Goal: Task Accomplishment & Management: Manage account settings

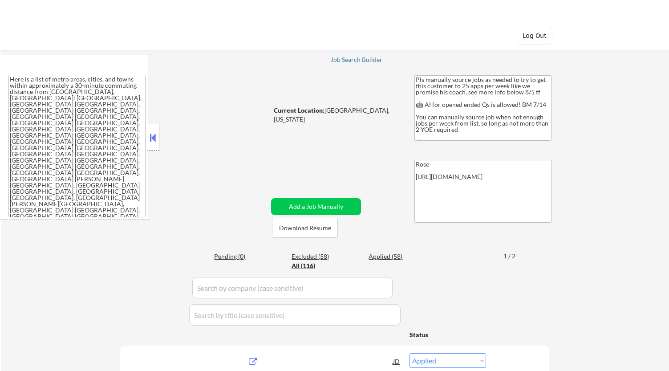
select select ""applied""
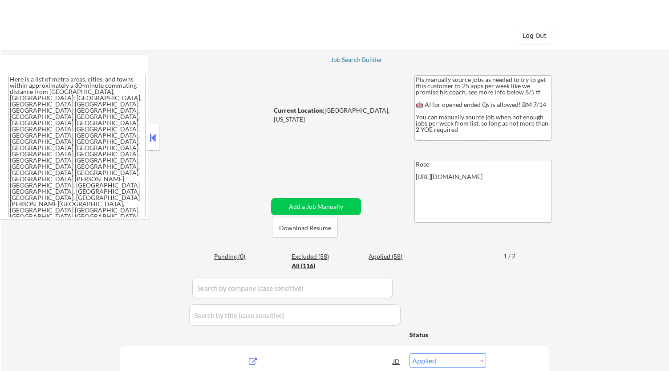
select select ""applied""
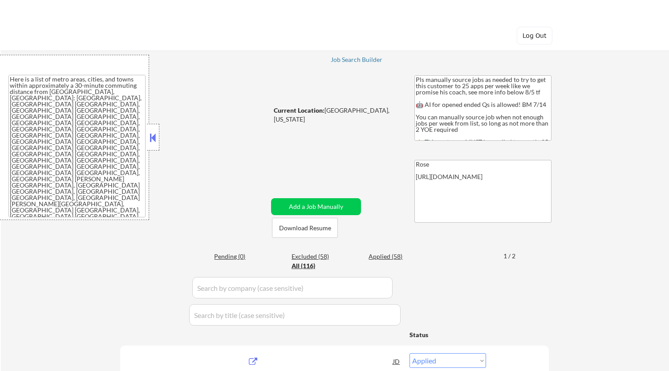
select select ""applied""
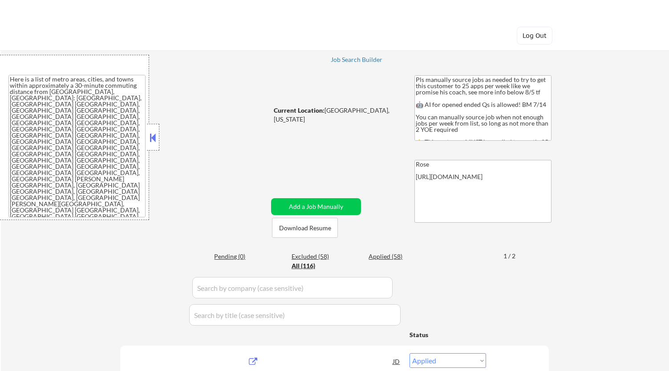
select select ""applied""
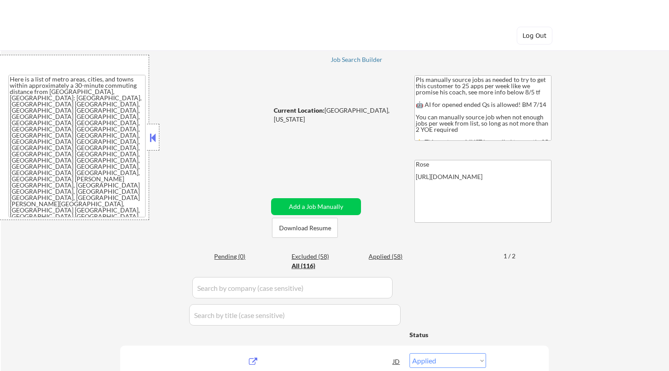
select select ""applied""
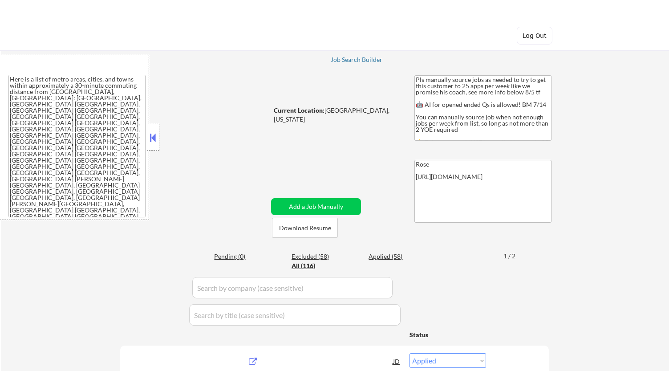
select select ""applied""
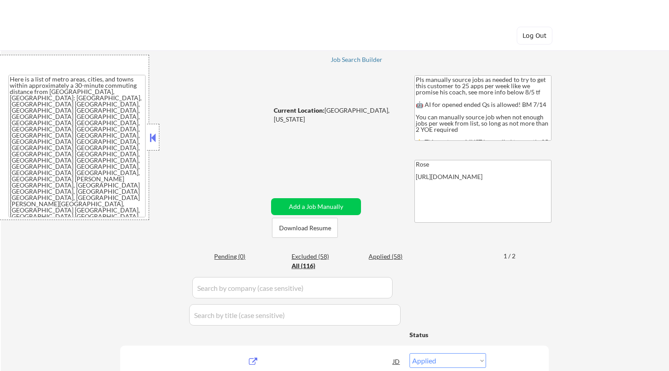
select select ""applied""
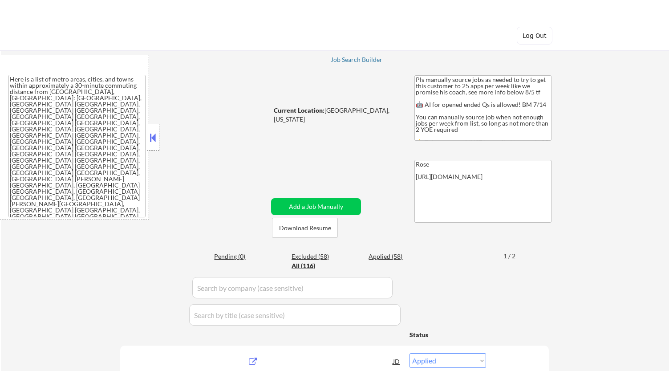
select select ""applied""
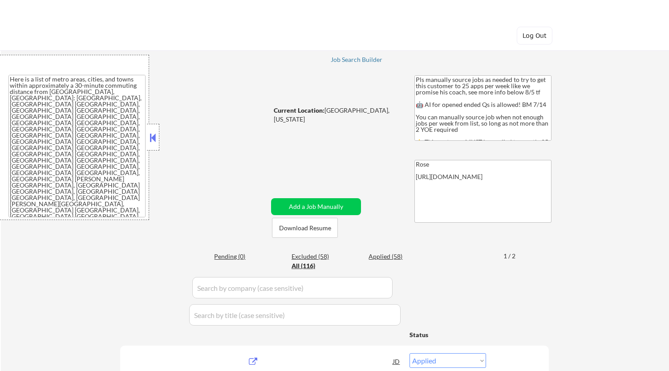
select select ""applied""
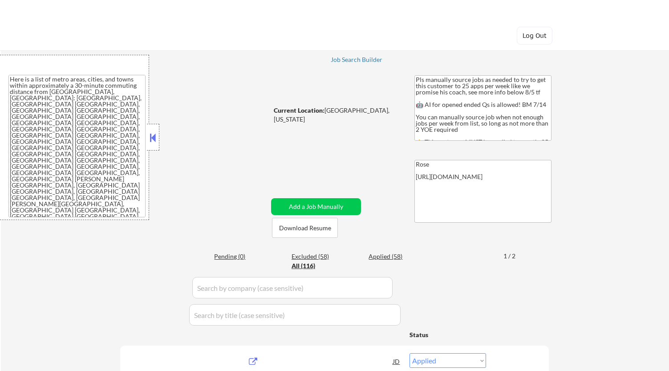
select select ""applied""
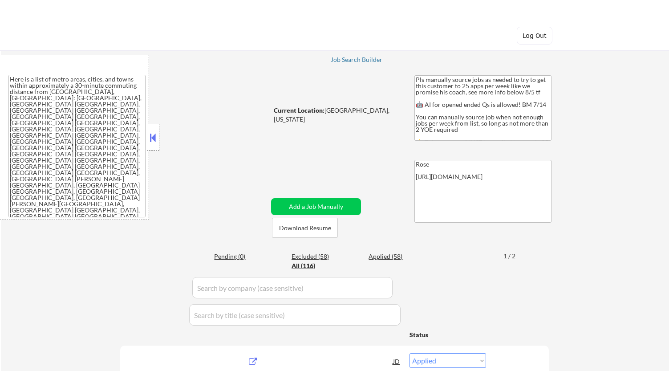
select select ""applied""
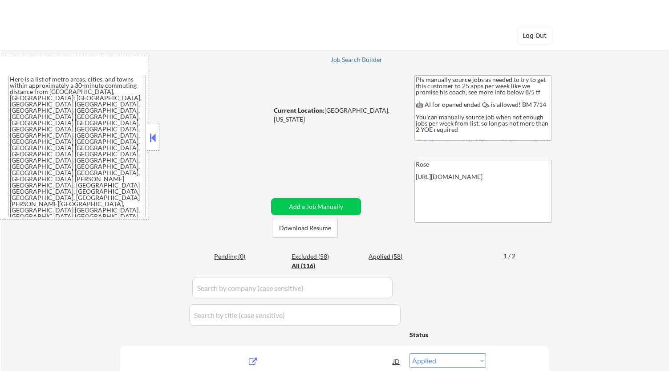
select select ""applied""
select select ""excluded__salary_""
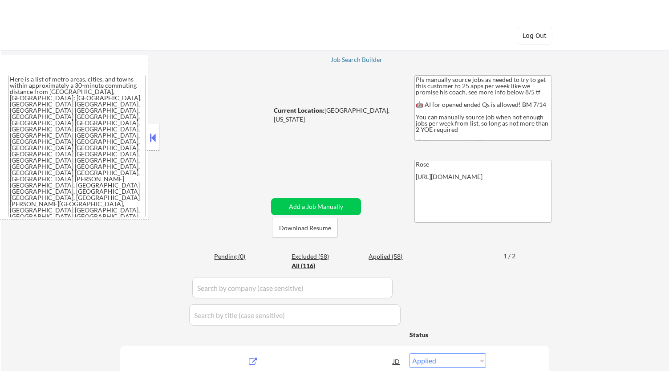
select select ""excluded__location_""
select select ""excluded__salary_""
select select ""excluded__bad_match_""
select select ""excluded__location_""
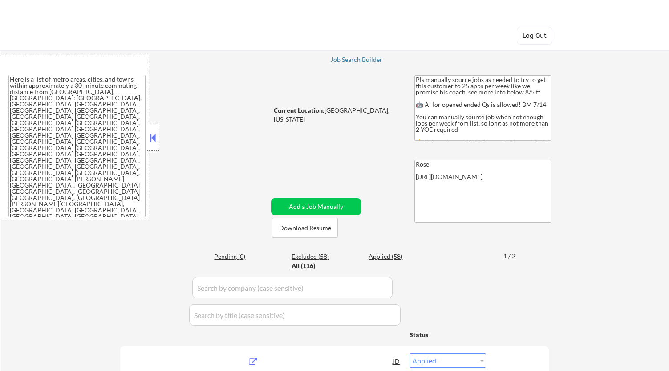
select select ""excluded__bad_match_""
select select ""excluded__salary_""
select select ""excluded__expired_""
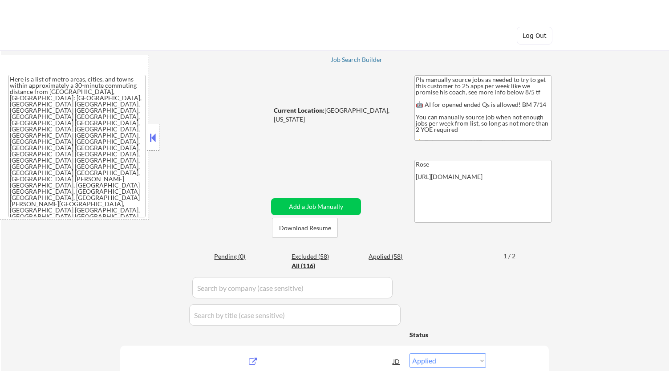
select select ""excluded__salary_""
select select ""excluded__location_""
select select ""excluded__bad_match_""
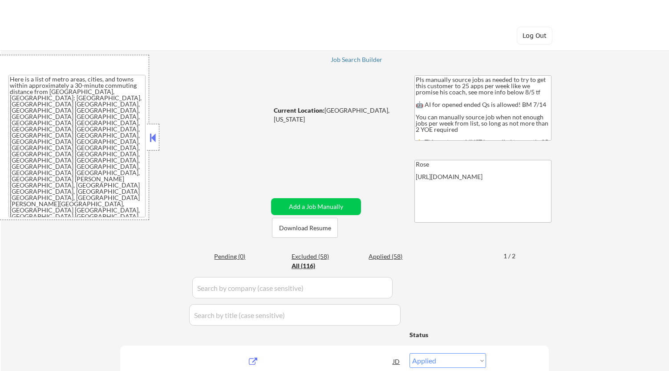
select select ""excluded""
select select ""excluded__salary_""
select select ""excluded__expired_""
select select ""excluded__salary_""
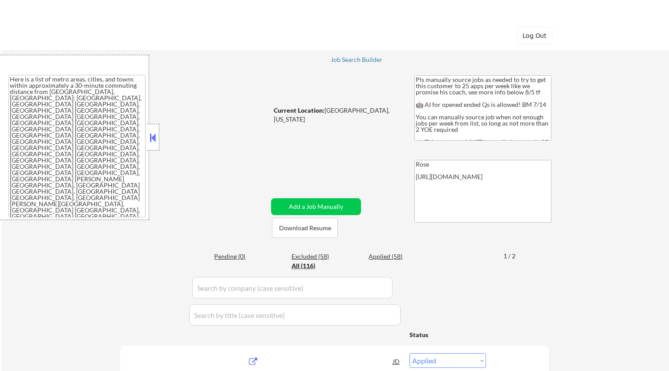
select select ""excluded__salary_""
select select ""excluded__bad_match_""
select select ""excluded__salary_""
select select ""excluded__bad_match_""
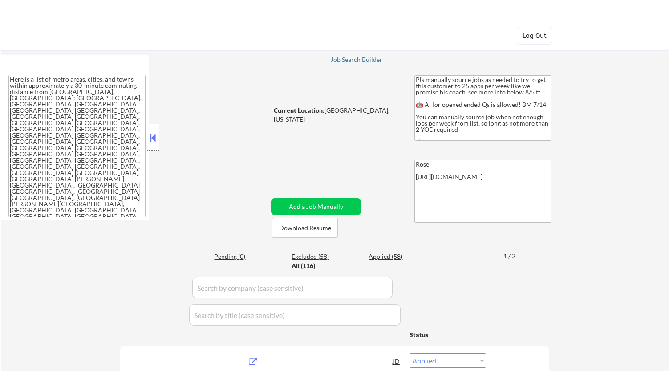
select select ""excluded__location_""
select select ""excluded__salary_""
select select ""excluded__bad_match_""
select select ""excluded__salary_""
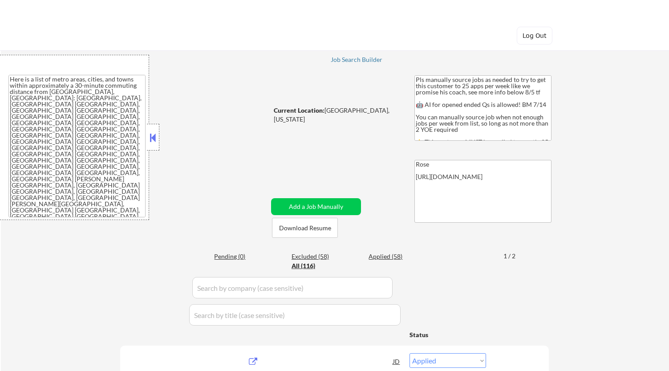
select select ""excluded__salary_""
select select ""excluded__location_""
select select ""excluded__bad_match_""
select select ""excluded__salary_""
select select ""excluded__location_""
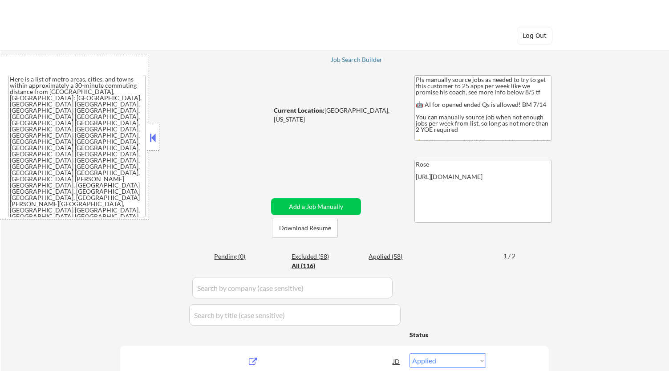
select select ""excluded__salary_""
select select ""excluded__bad_match_""
select select ""excluded__expired_""
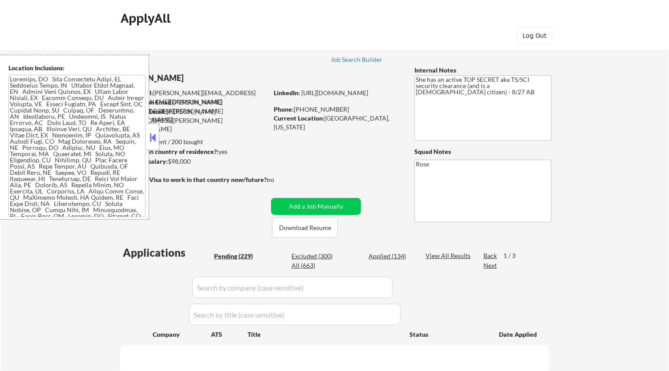
select select ""pending""
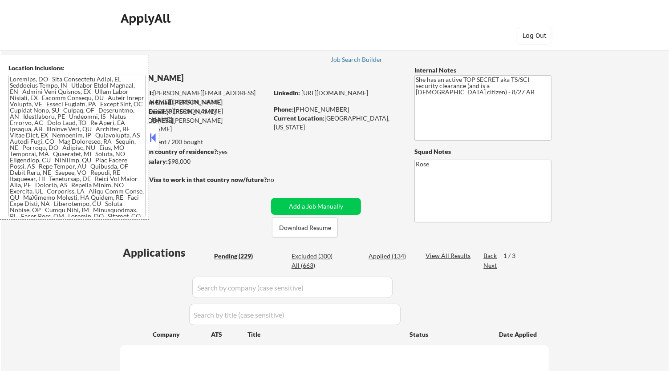
select select ""pending""
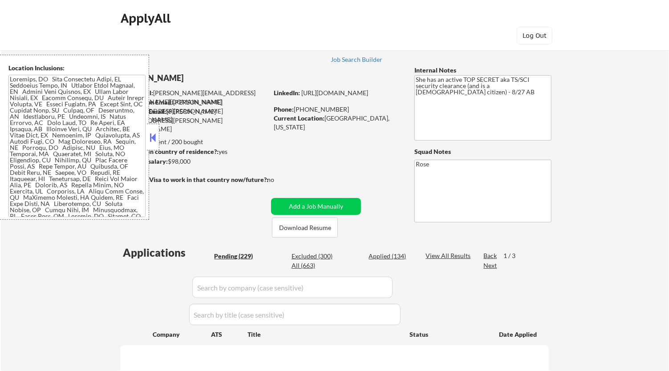
select select ""pending""
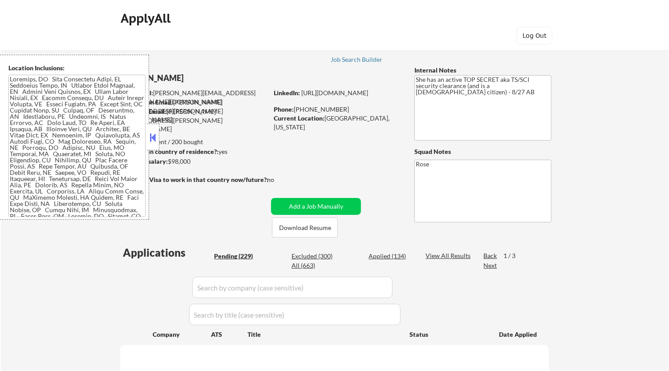
select select ""pending""
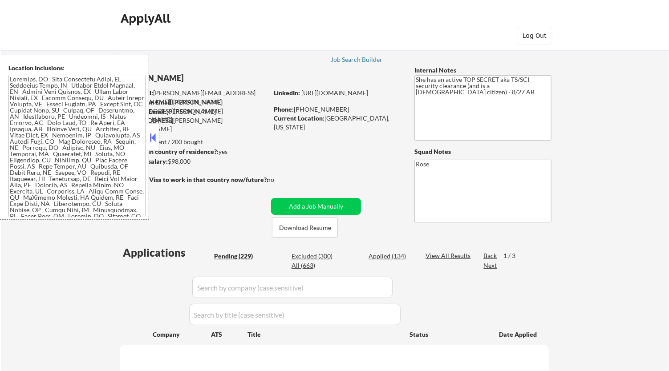
select select ""pending""
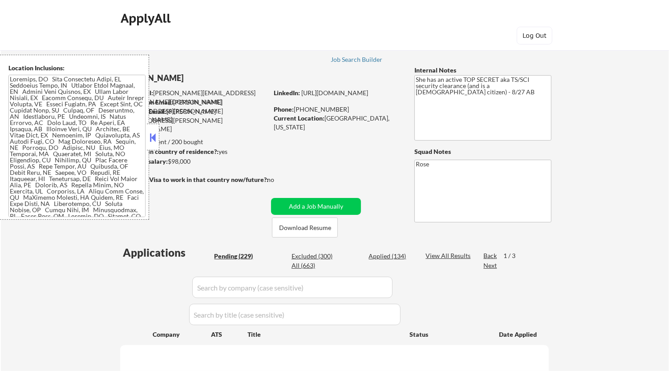
select select ""pending""
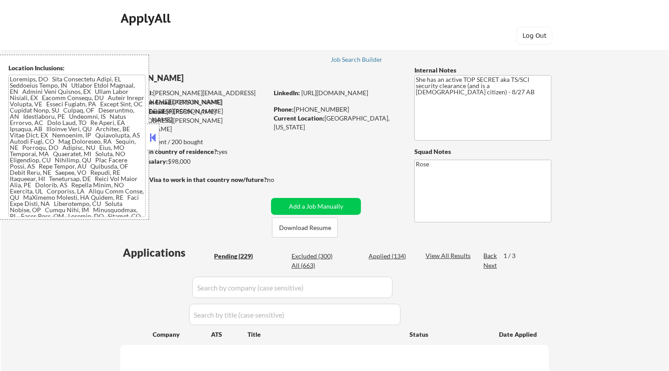
select select ""pending""
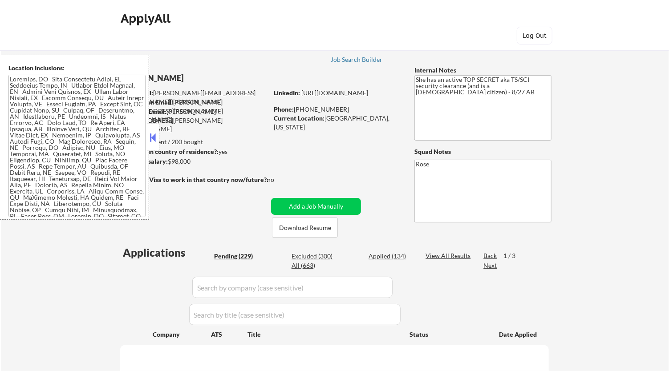
select select ""pending""
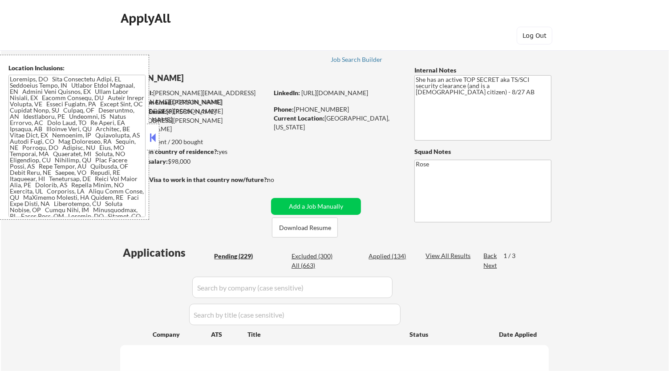
select select ""pending""
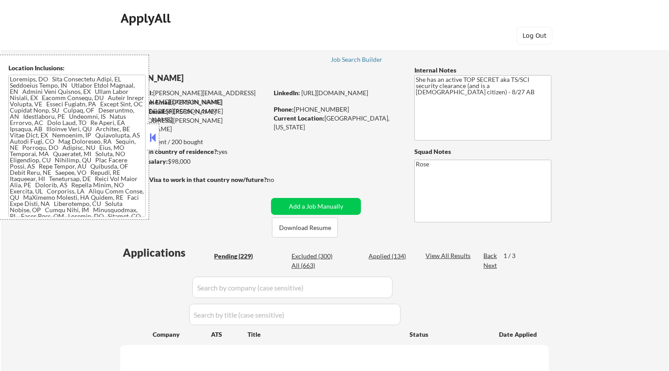
select select ""pending""
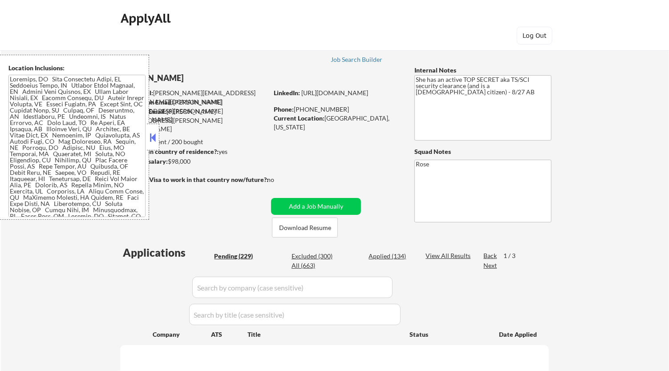
select select ""pending""
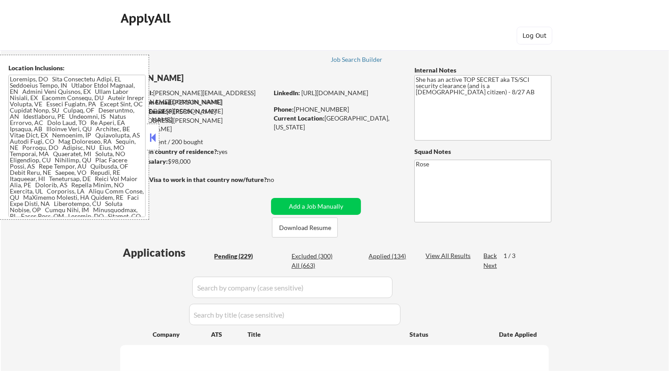
select select ""pending""
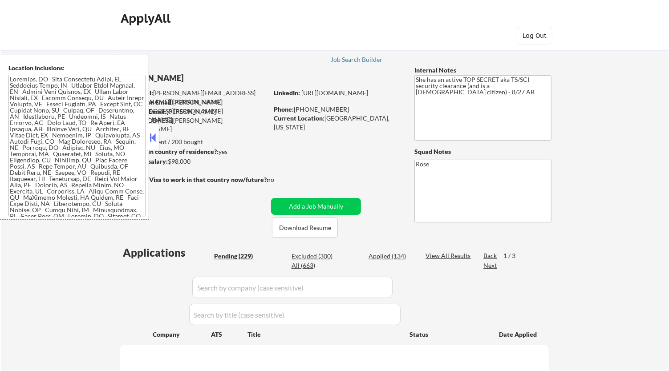
select select ""pending""
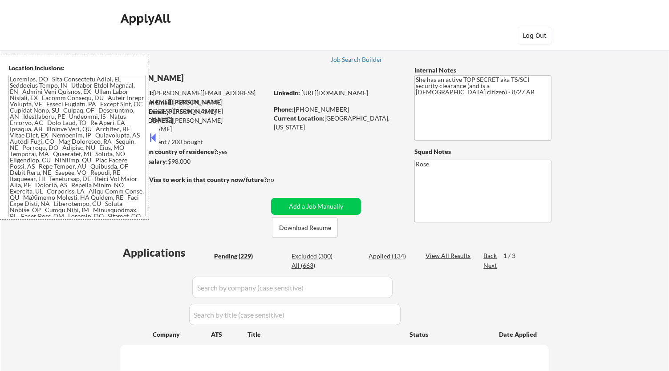
select select ""pending""
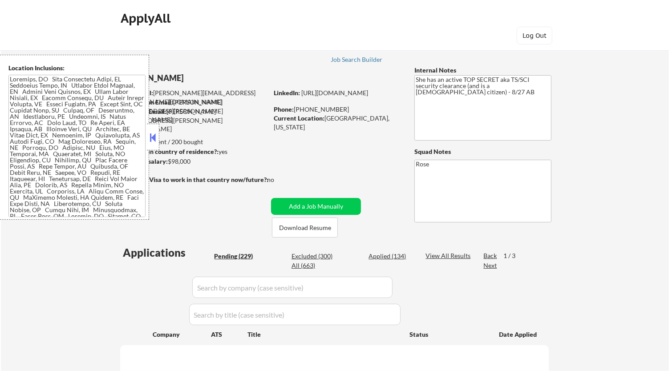
select select ""pending""
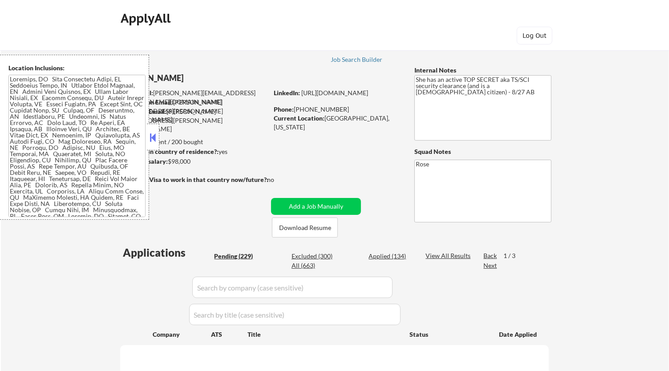
select select ""pending""
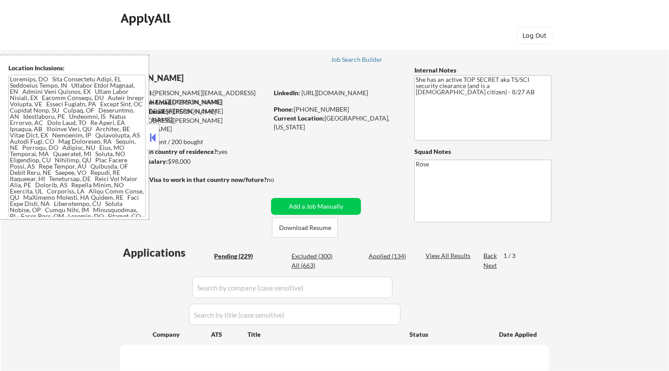
select select ""pending""
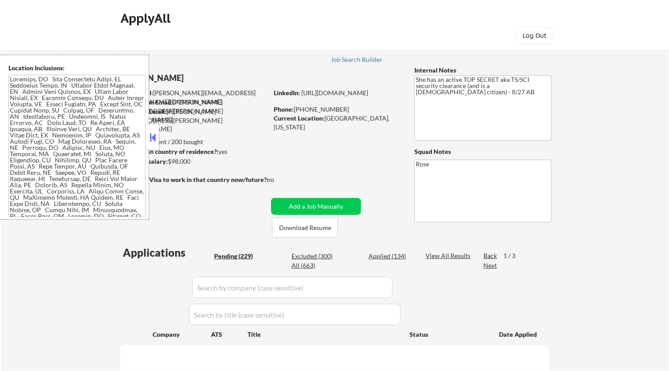
select select ""pending""
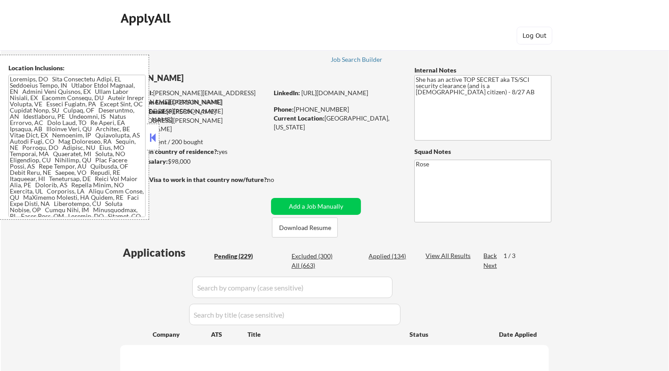
select select ""pending""
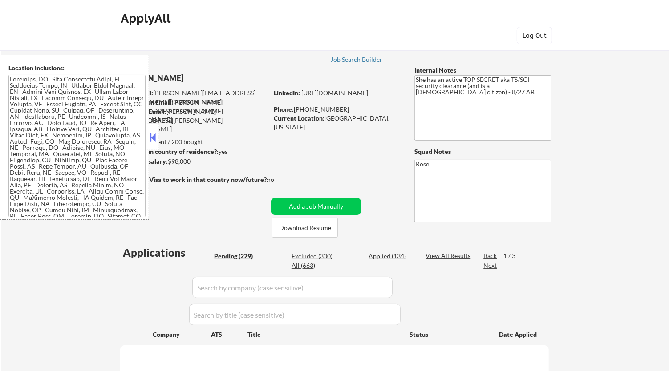
select select ""pending""
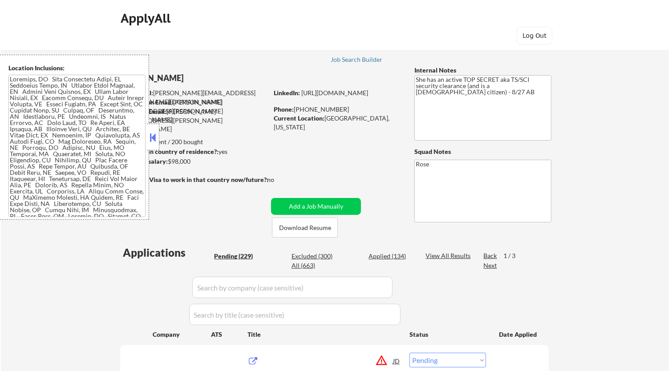
scroll to position [148, 0]
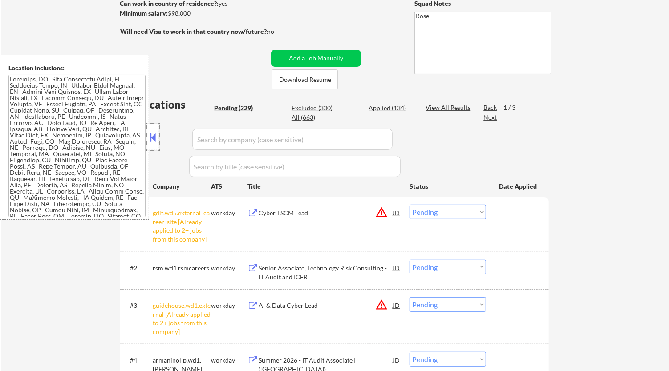
click at [158, 134] on div at bounding box center [153, 137] width 12 height 27
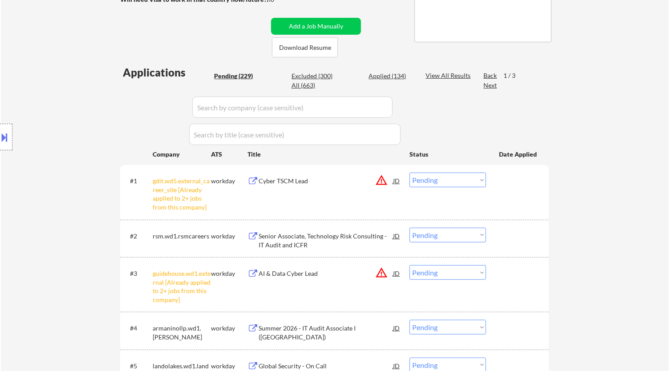
scroll to position [198, 0]
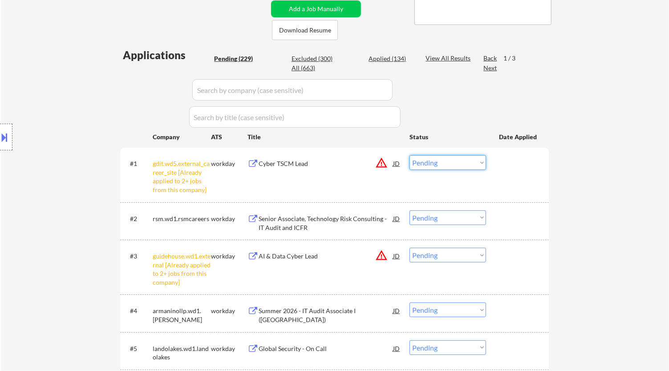
click at [478, 159] on select "Choose an option... Pending Applied Excluded (Questions) Excluded (Expired) Exc…" at bounding box center [448, 162] width 77 height 15
click at [410, 155] on select "Choose an option... Pending Applied Excluded (Questions) Excluded (Expired) Exc…" at bounding box center [448, 162] width 77 height 15
select select ""pending""
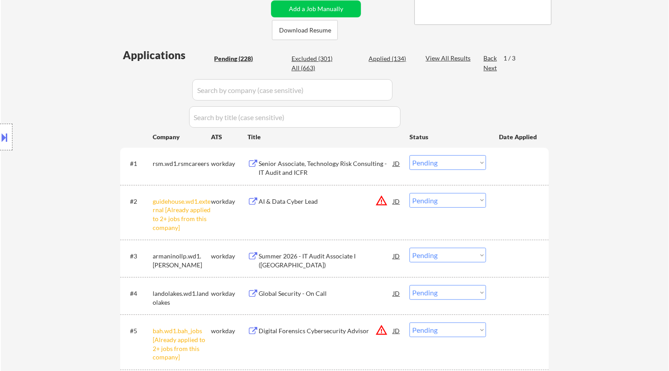
drag, startPoint x: 457, startPoint y: 201, endPoint x: 453, endPoint y: 206, distance: 6.3
click at [457, 201] on select "Choose an option... Pending Applied Excluded (Questions) Excluded (Expired) Exc…" at bounding box center [448, 200] width 77 height 15
click at [410, 193] on select "Choose an option... Pending Applied Excluded (Questions) Excluded (Expired) Exc…" at bounding box center [448, 200] width 77 height 15
select select ""pending""
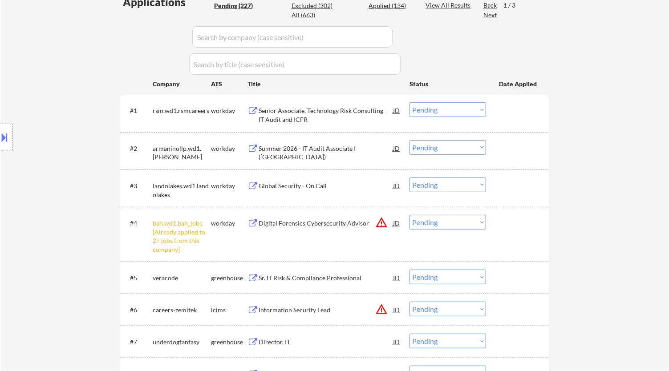
scroll to position [296, 0]
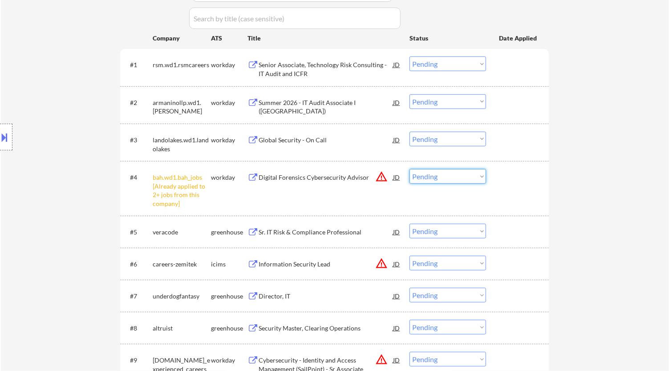
drag, startPoint x: 466, startPoint y: 175, endPoint x: 451, endPoint y: 181, distance: 16.1
click at [466, 175] on select "Choose an option... Pending Applied Excluded (Questions) Excluded (Expired) Exc…" at bounding box center [448, 176] width 77 height 15
click at [410, 169] on select "Choose an option... Pending Applied Excluded (Questions) Excluded (Expired) Exc…" at bounding box center [448, 176] width 77 height 15
select select ""pending""
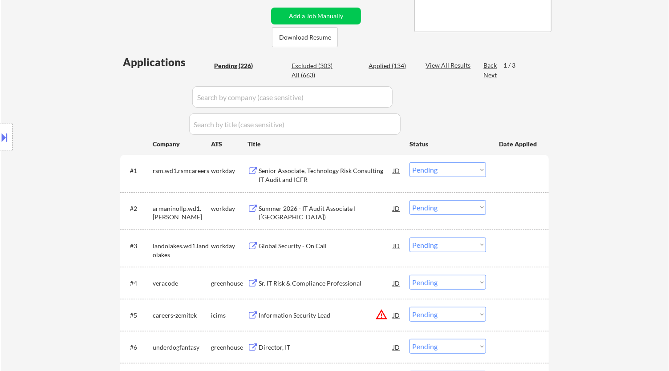
scroll to position [198, 0]
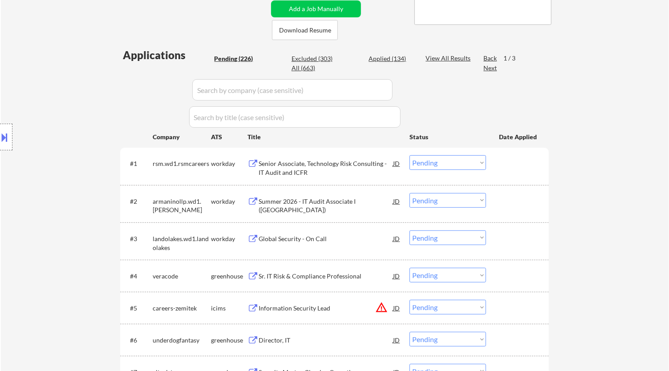
click at [363, 169] on div "Senior Associate, Technology Risk Consulting - IT Audit and ICFR" at bounding box center [326, 167] width 134 height 17
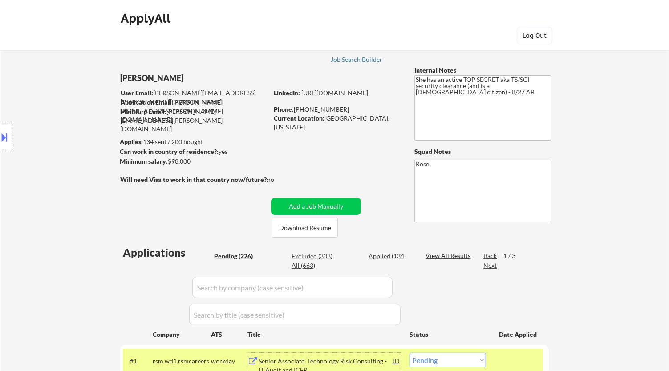
scroll to position [49, 0]
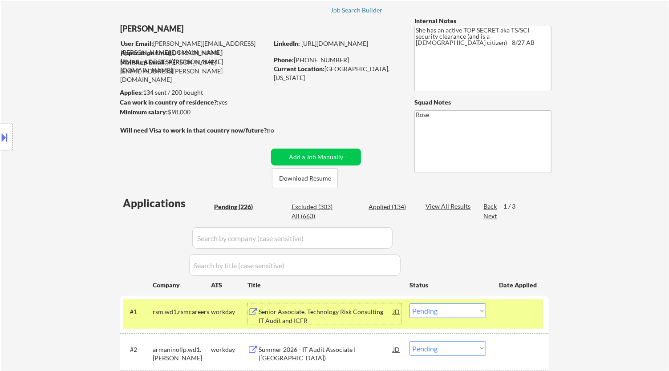
click at [444, 308] on select "Choose an option... Pending Applied Excluded (Questions) Excluded (Expired) Exc…" at bounding box center [448, 311] width 77 height 15
click at [410, 304] on select "Choose an option... Pending Applied Excluded (Questions) Excluded (Expired) Exc…" at bounding box center [448, 311] width 77 height 15
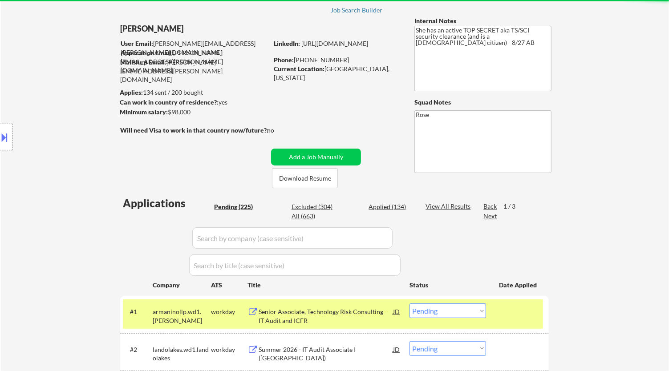
scroll to position [148, 0]
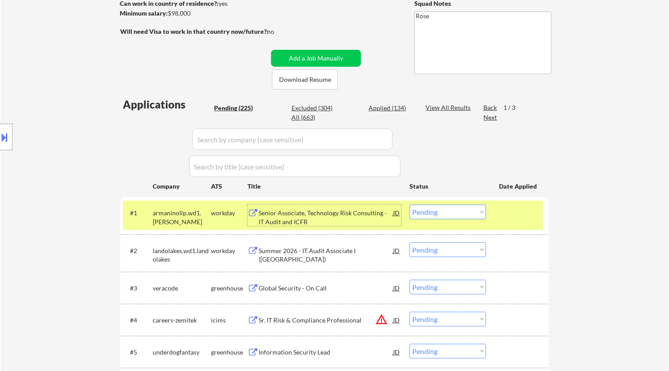
click at [361, 214] on div "Senior Associate, Technology Risk Consulting - IT Audit and ICFR" at bounding box center [326, 217] width 134 height 17
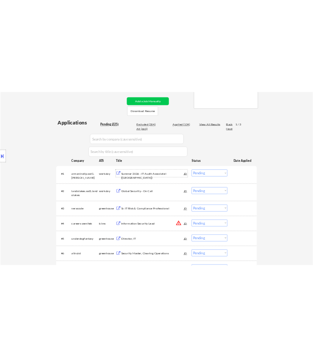
scroll to position [198, 0]
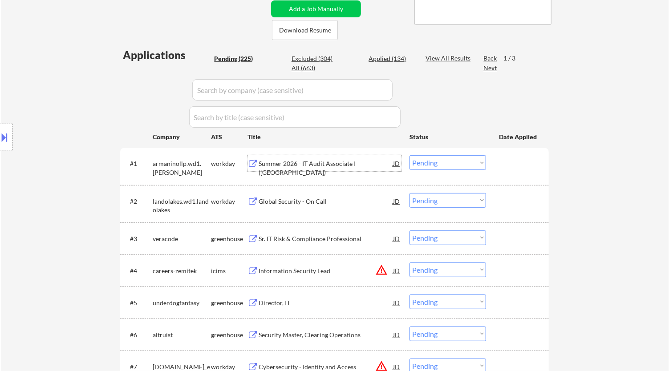
click at [461, 159] on select "Choose an option... Pending Applied Excluded (Questions) Excluded (Expired) Exc…" at bounding box center [448, 162] width 77 height 15
click at [410, 155] on select "Choose an option... Pending Applied Excluded (Questions) Excluded (Expired) Exc…" at bounding box center [448, 162] width 77 height 15
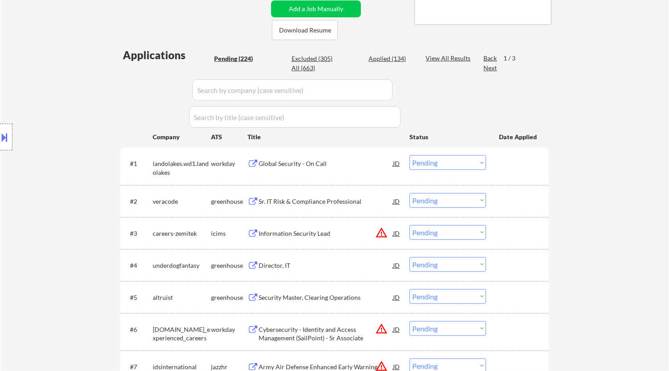
click at [324, 167] on div "Global Security - On Call" at bounding box center [326, 163] width 134 height 9
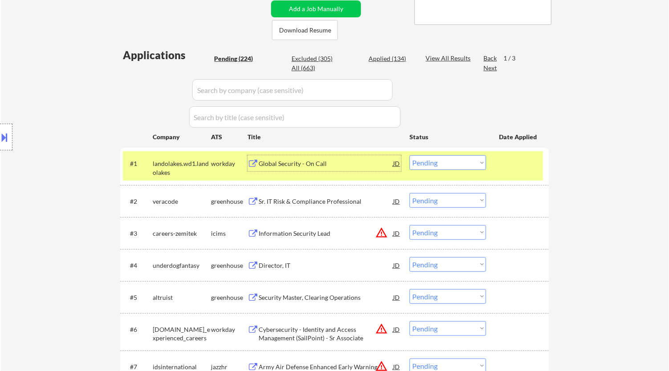
click at [467, 161] on select "Choose an option... Pending Applied Excluded (Questions) Excluded (Expired) Exc…" at bounding box center [448, 162] width 77 height 15
click at [410, 155] on select "Choose an option... Pending Applied Excluded (Questions) Excluded (Expired) Exc…" at bounding box center [448, 162] width 77 height 15
select select ""pending""
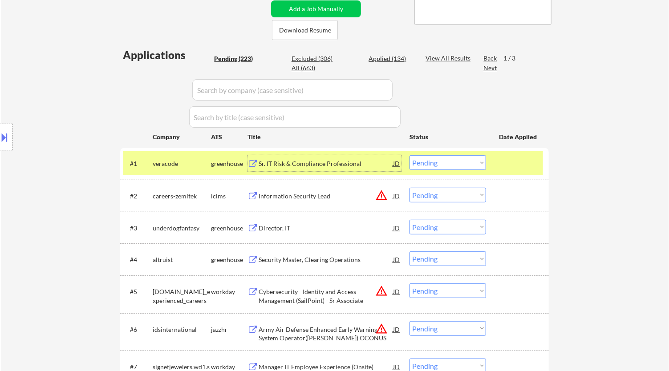
click at [369, 171] on div "Sr. IT Risk & Compliance Professional" at bounding box center [326, 163] width 134 height 16
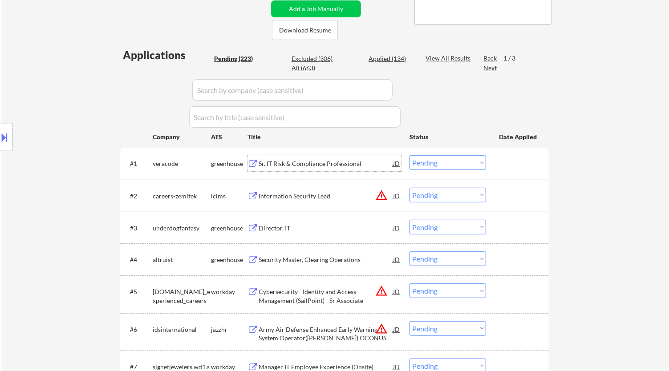
select select ""pending""
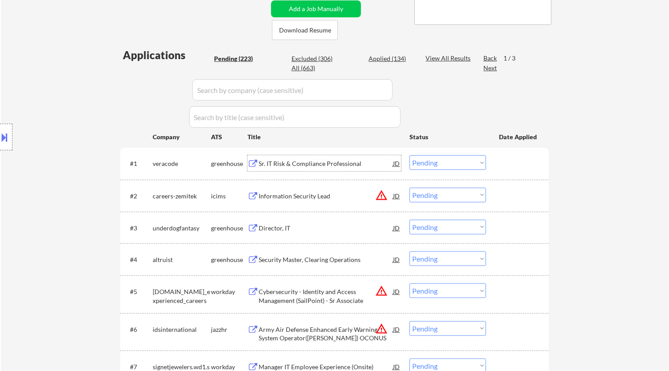
select select ""pending""
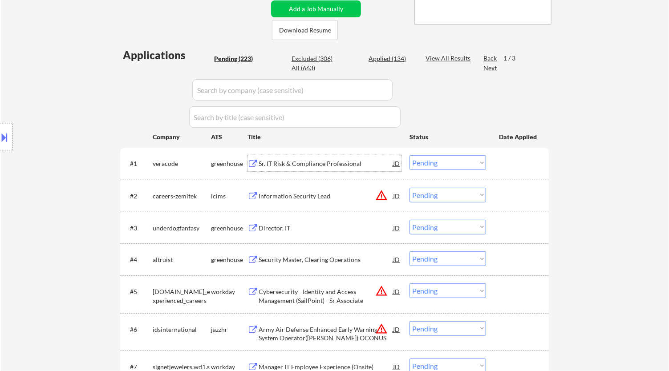
select select ""pending""
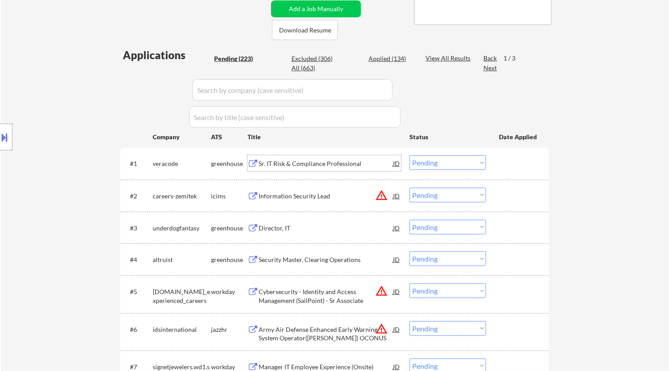
select select ""pending""
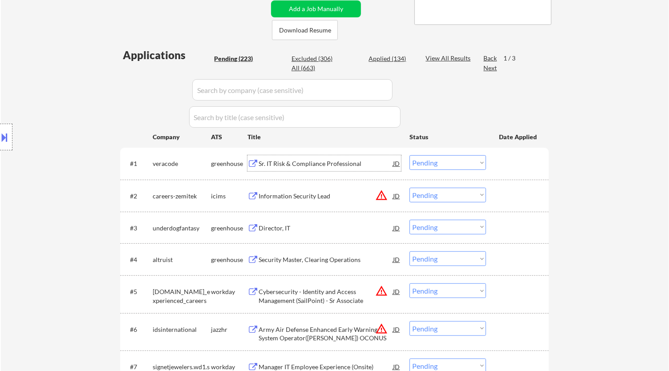
select select ""pending""
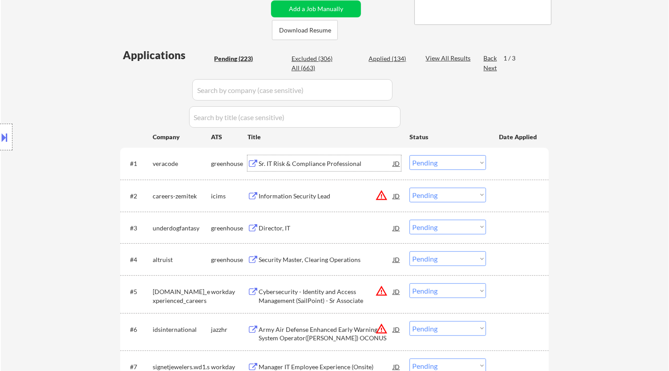
select select ""pending""
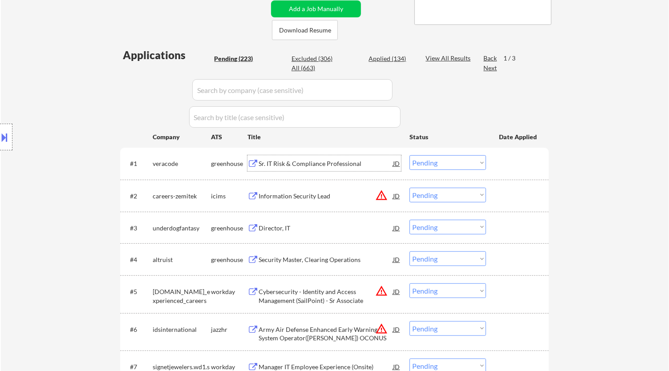
select select ""pending""
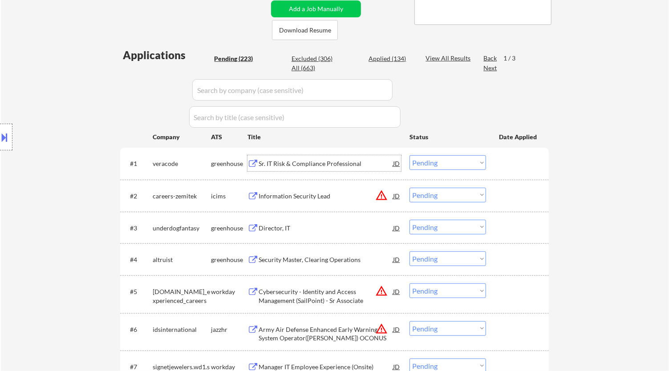
select select ""pending""
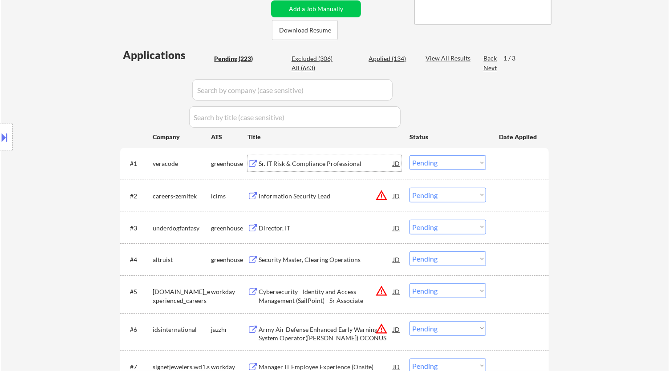
select select ""pending""
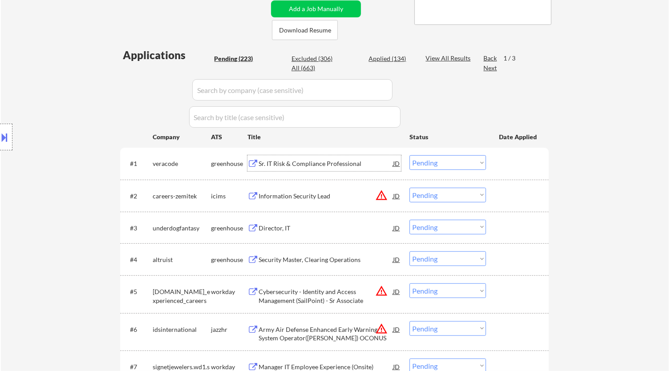
select select ""pending""
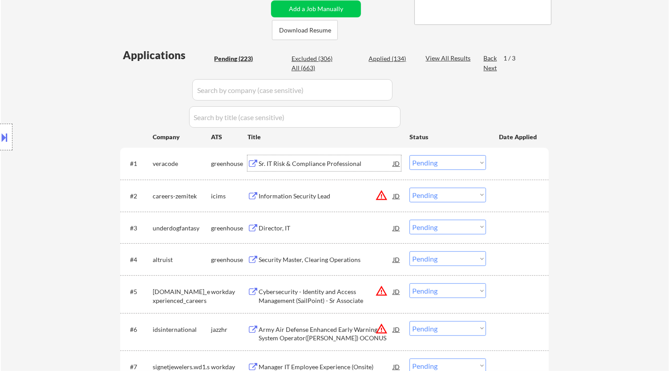
select select ""pending""
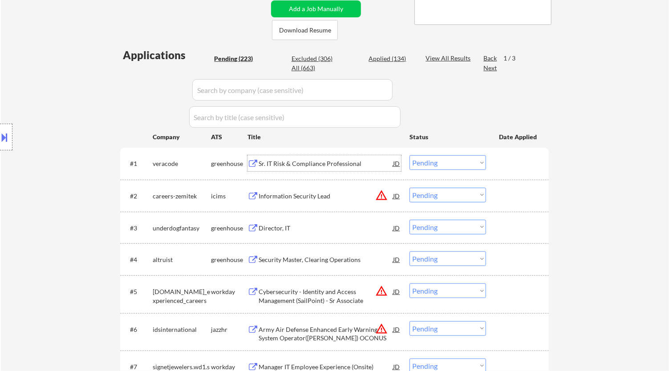
select select ""pending""
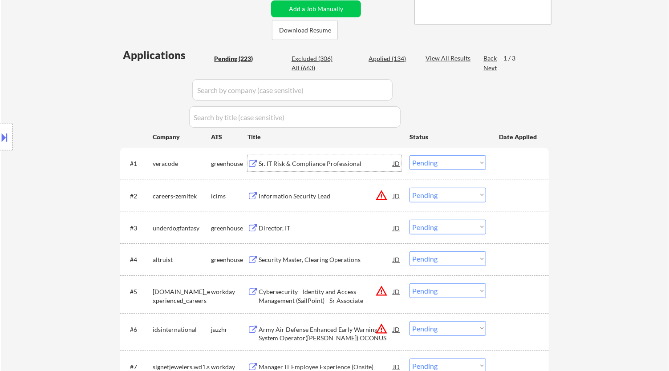
select select ""pending""
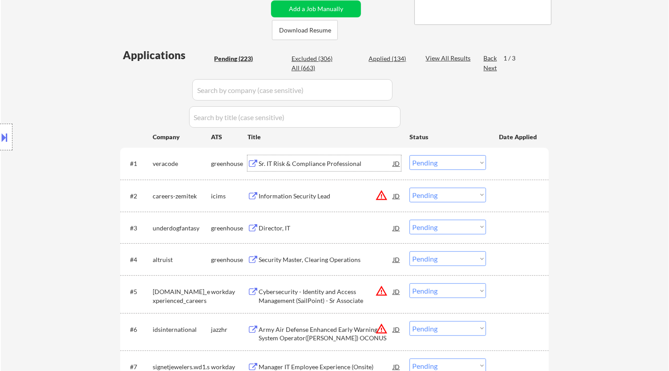
select select ""pending""
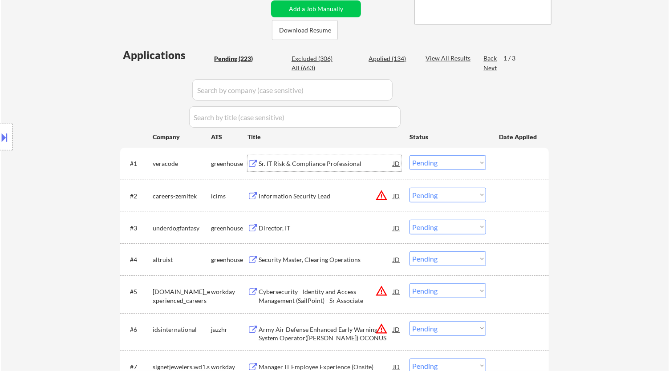
select select ""pending""
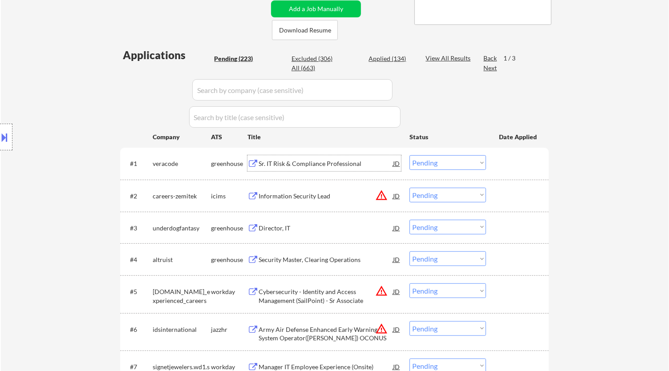
select select ""pending""
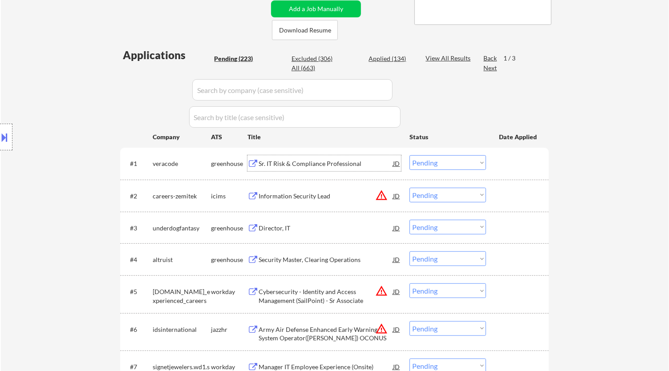
select select ""pending""
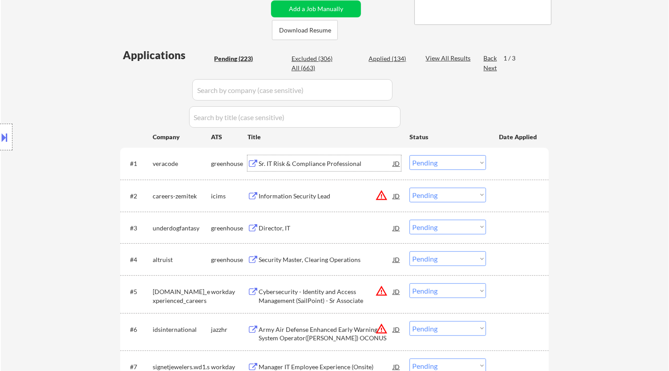
select select ""pending""
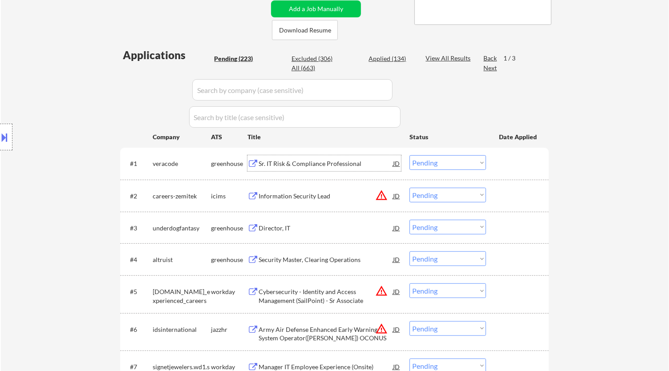
select select ""pending""
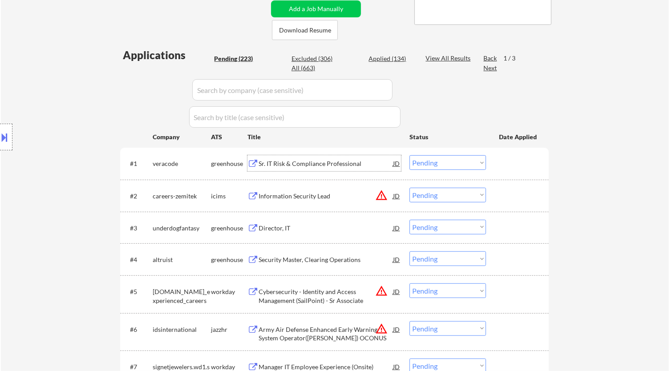
select select ""pending""
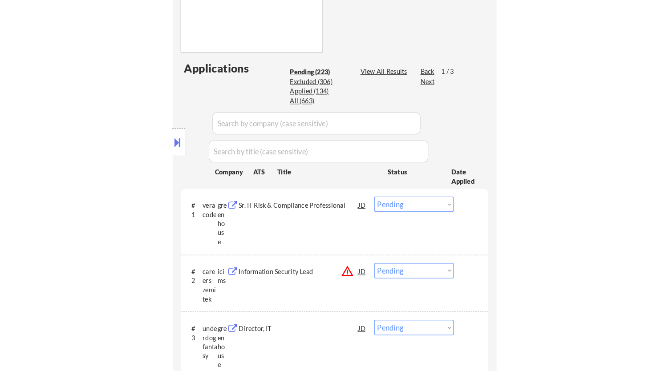
scroll to position [346, 0]
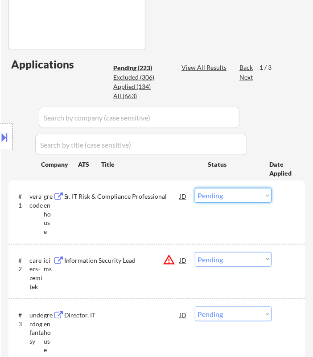
click at [233, 190] on select "Choose an option... Pending Applied Excluded (Questions) Excluded (Expired) Exc…" at bounding box center [233, 195] width 77 height 15
click at [195, 188] on select "Choose an option... Pending Applied Excluded (Questions) Excluded (Expired) Exc…" at bounding box center [233, 195] width 77 height 15
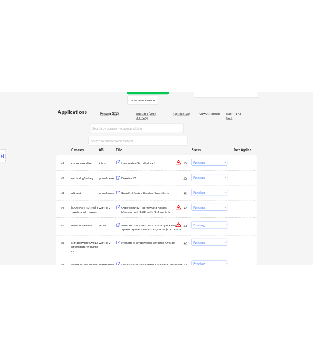
scroll to position [198, 0]
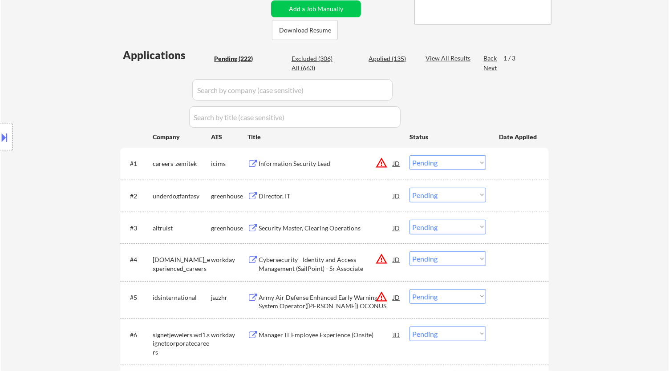
click at [361, 166] on div "Information Security Lead" at bounding box center [326, 163] width 134 height 9
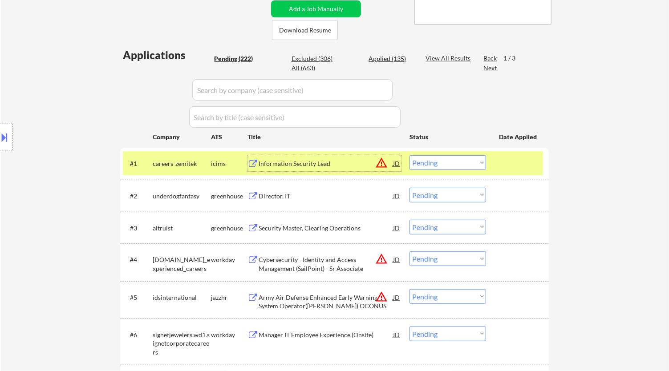
click at [458, 161] on select "Choose an option... Pending Applied Excluded (Questions) Excluded (Expired) Exc…" at bounding box center [448, 162] width 77 height 15
click at [410, 155] on select "Choose an option... Pending Applied Excluded (Questions) Excluded (Expired) Exc…" at bounding box center [448, 162] width 77 height 15
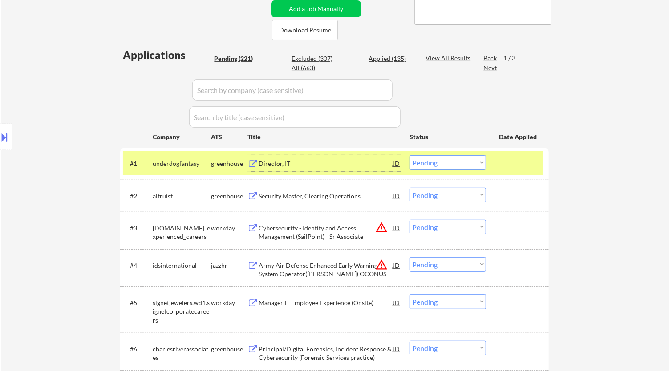
click at [345, 166] on div "Director, IT" at bounding box center [326, 163] width 134 height 9
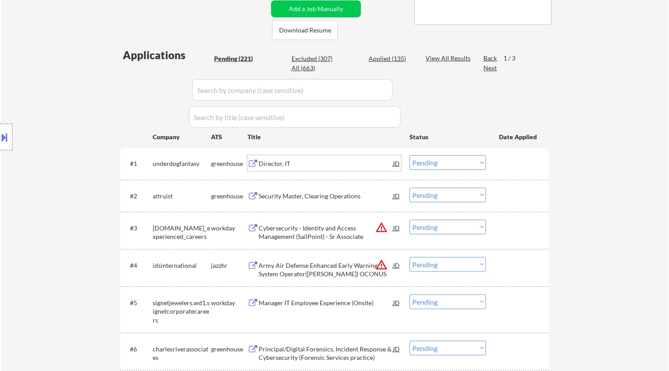
click at [459, 162] on select "Choose an option... Pending Applied Excluded (Questions) Excluded (Expired) Exc…" at bounding box center [448, 162] width 77 height 15
click at [410, 155] on select "Choose an option... Pending Applied Excluded (Questions) Excluded (Expired) Exc…" at bounding box center [448, 162] width 77 height 15
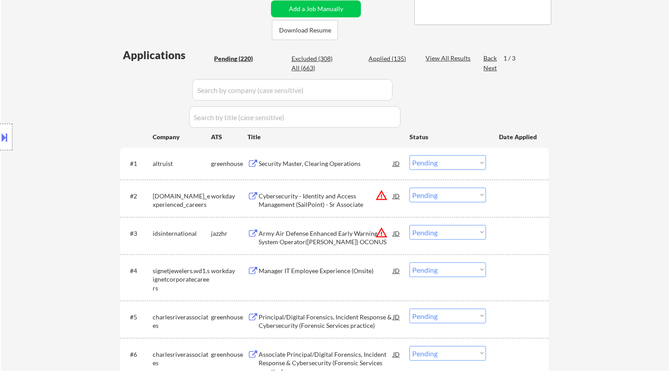
click at [368, 163] on div "Security Master, Clearing Operations" at bounding box center [326, 163] width 134 height 9
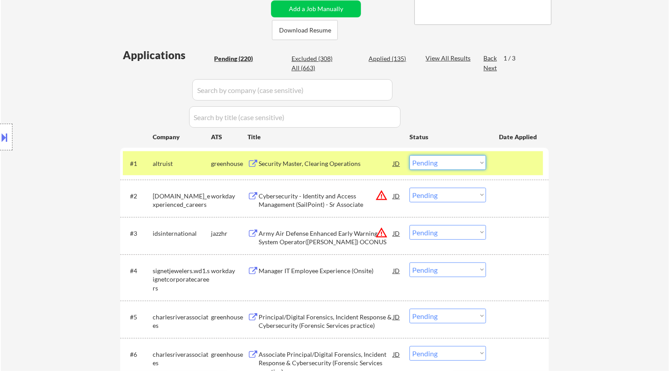
click at [478, 166] on select "Choose an option... Pending Applied Excluded (Questions) Excluded (Expired) Exc…" at bounding box center [448, 162] width 77 height 15
click at [410, 155] on select "Choose an option... Pending Applied Excluded (Questions) Excluded (Expired) Exc…" at bounding box center [448, 162] width 77 height 15
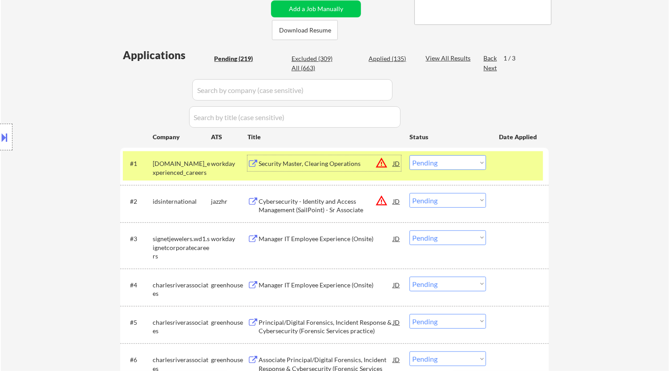
click at [338, 167] on div "Security Master, Clearing Operations" at bounding box center [326, 163] width 134 height 9
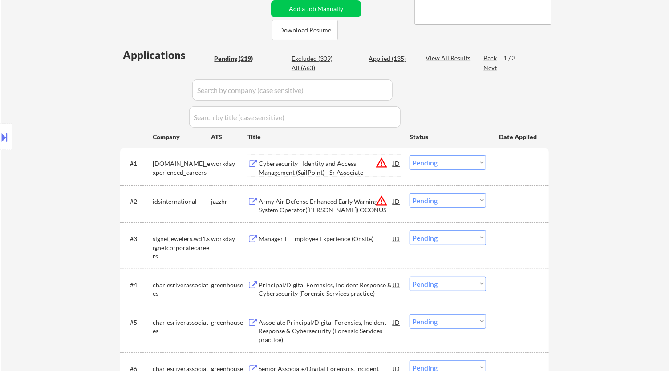
click at [437, 163] on select "Choose an option... Pending Applied Excluded (Questions) Excluded (Expired) Exc…" at bounding box center [448, 162] width 77 height 15
click at [410, 155] on select "Choose an option... Pending Applied Excluded (Questions) Excluded (Expired) Exc…" at bounding box center [448, 162] width 77 height 15
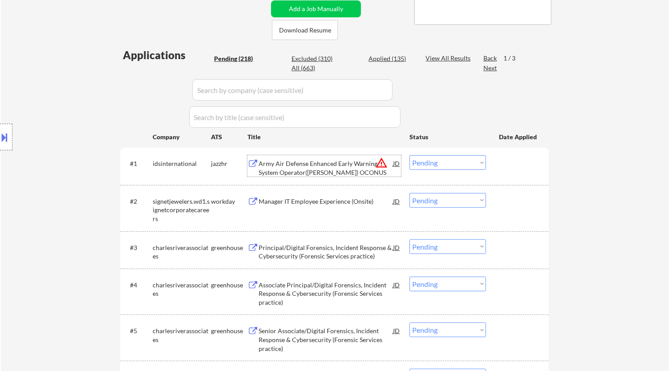
click at [357, 164] on div "Army Air Defense Enhanced Early Warning System Operator([PERSON_NAME]) OCONUS" at bounding box center [326, 167] width 134 height 17
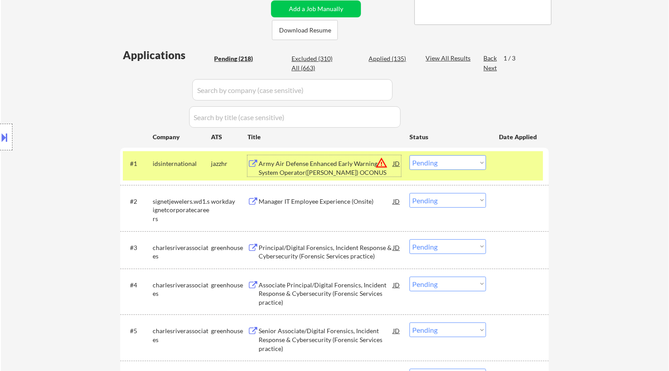
click at [485, 159] on select "Choose an option... Pending Applied Excluded (Questions) Excluded (Expired) Exc…" at bounding box center [448, 162] width 77 height 15
click at [410, 155] on select "Choose an option... Pending Applied Excluded (Questions) Excluded (Expired) Exc…" at bounding box center [448, 162] width 77 height 15
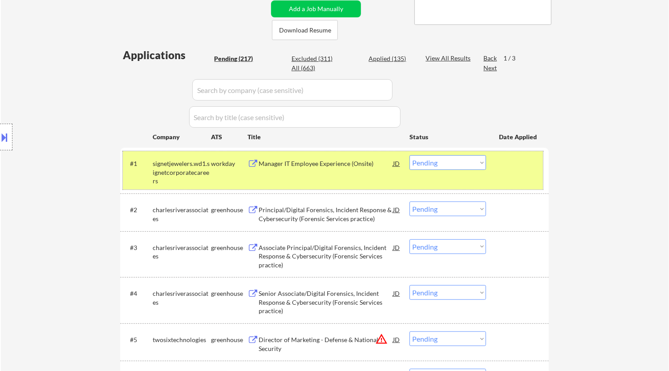
click at [343, 175] on div "#1 signetjewelers.wd1.signetcorporatecareers workday Manager IT Employee Experi…" at bounding box center [333, 170] width 420 height 38
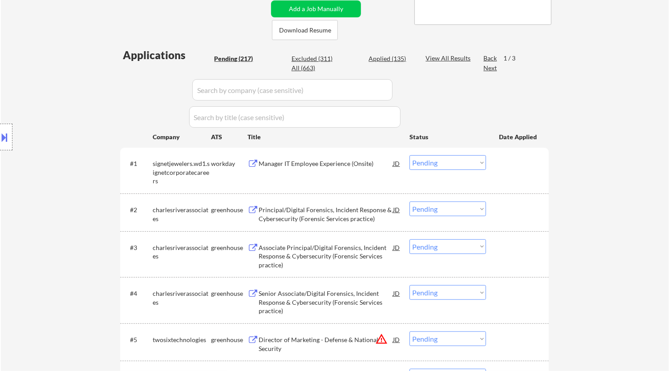
click at [344, 173] on div "#1 signetjewelers.wd1.signetcorporatecareers workday Manager IT Employee Experi…" at bounding box center [333, 170] width 420 height 38
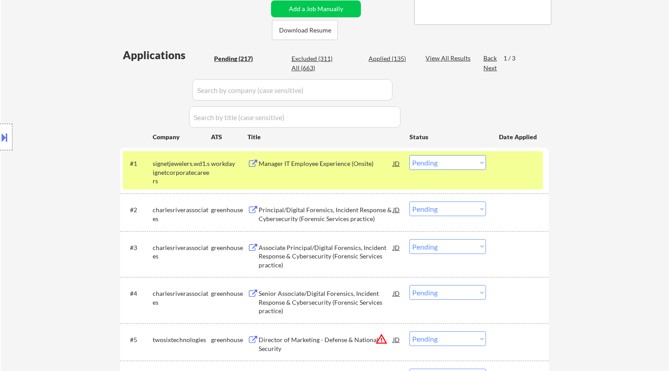
click at [365, 156] on div "Manager IT Employee Experience (Onsite)" at bounding box center [326, 163] width 134 height 16
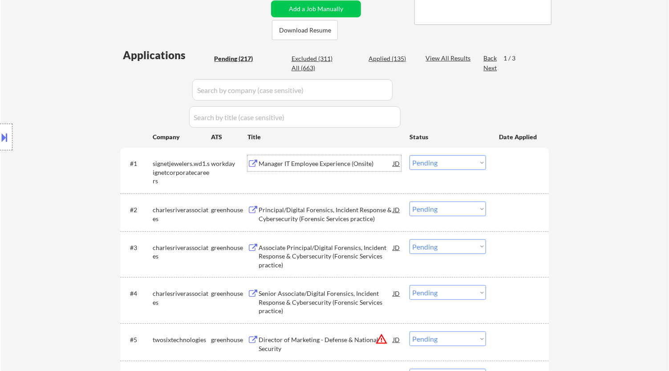
click at [422, 165] on select "Choose an option... Pending Applied Excluded (Questions) Excluded (Expired) Exc…" at bounding box center [448, 162] width 77 height 15
click at [410, 155] on select "Choose an option... Pending Applied Excluded (Questions) Excluded (Expired) Exc…" at bounding box center [448, 162] width 77 height 15
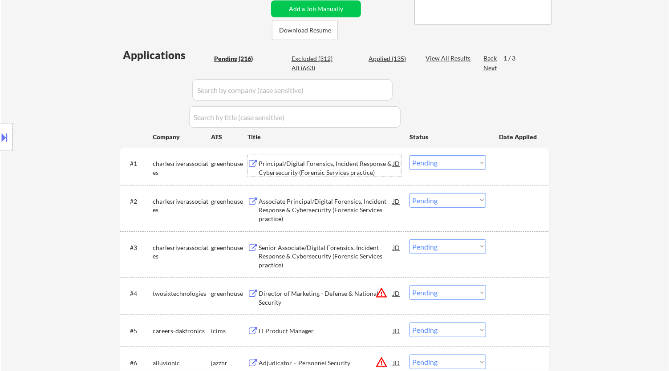
click at [351, 173] on div "Principal/Digital Forensics, Incident Response & Cybersecurity (Forensic Servic…" at bounding box center [326, 167] width 134 height 17
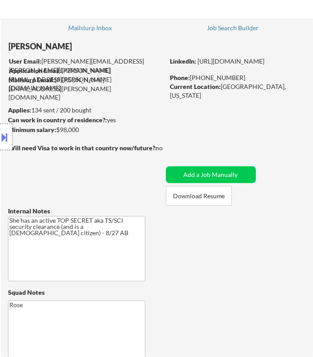
scroll to position [0, 0]
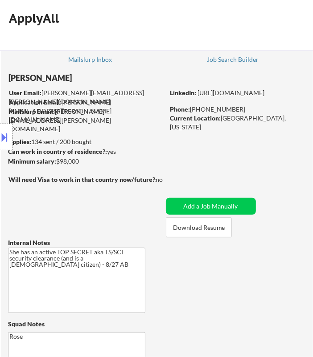
drag, startPoint x: 201, startPoint y: 7, endPoint x: 196, endPoint y: 20, distance: 14.5
drag, startPoint x: 196, startPoint y: 20, endPoint x: 291, endPoint y: 161, distance: 169.3
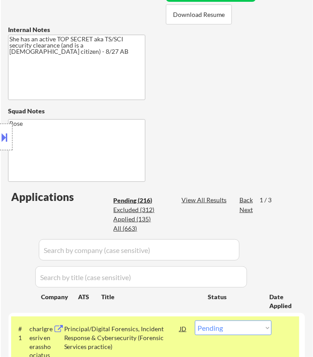
scroll to position [198, 0]
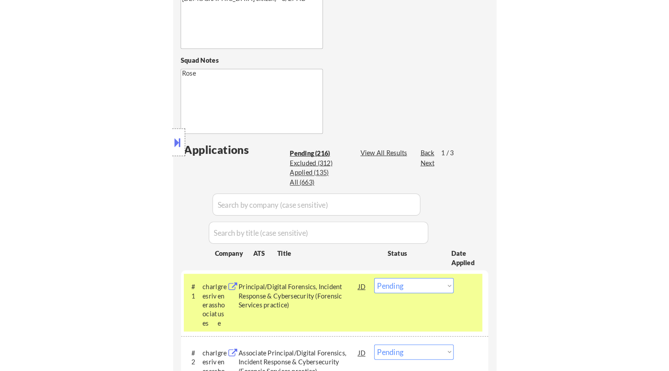
scroll to position [346, 0]
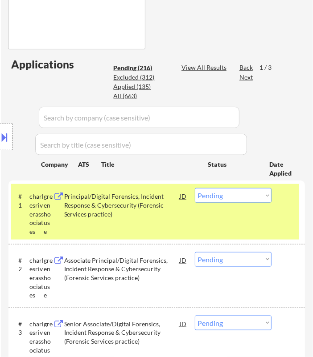
click at [252, 195] on select "Choose an option... Pending Applied Excluded (Questions) Excluded (Expired) Exc…" at bounding box center [233, 195] width 77 height 15
click at [195, 188] on select "Choose an option... Pending Applied Excluded (Questions) Excluded (Expired) Exc…" at bounding box center [233, 195] width 77 height 15
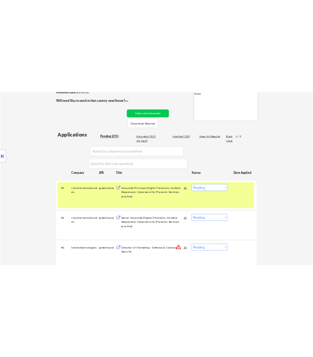
scroll to position [198, 0]
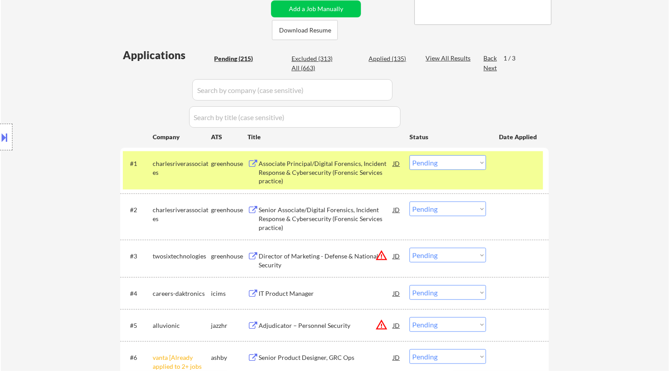
click at [361, 172] on div "Associate Principal/Digital Forensics, Incident Response & Cybersecurity (Foren…" at bounding box center [326, 172] width 134 height 26
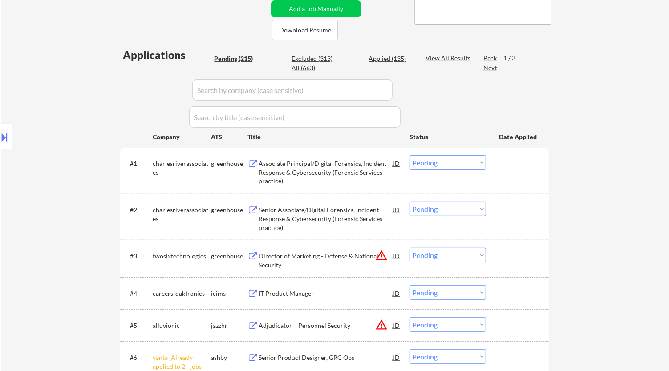
click at [478, 165] on select "Choose an option... Pending Applied Excluded (Questions) Excluded (Expired) Exc…" at bounding box center [448, 162] width 77 height 15
click at [410, 155] on select "Choose an option... Pending Applied Excluded (Questions) Excluded (Expired) Exc…" at bounding box center [448, 162] width 77 height 15
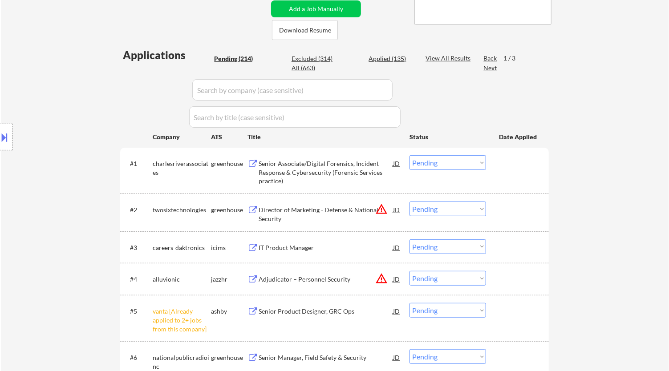
click at [460, 164] on select "Choose an option... Pending Applied Excluded (Questions) Excluded (Expired) Exc…" at bounding box center [448, 162] width 77 height 15
click at [410, 155] on select "Choose an option... Pending Applied Excluded (Questions) Excluded (Expired) Exc…" at bounding box center [448, 162] width 77 height 15
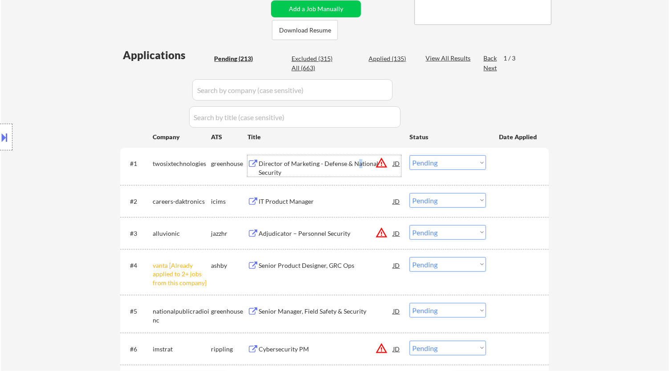
click at [359, 166] on div "Director of Marketing - Defense & National Security" at bounding box center [326, 167] width 134 height 17
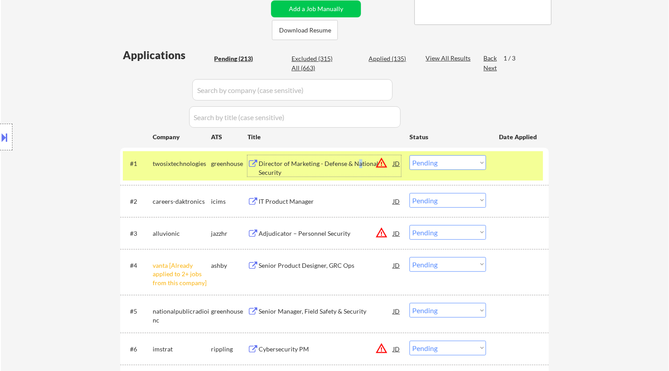
click at [465, 157] on select "Choose an option... Pending Applied Excluded (Questions) Excluded (Expired) Exc…" at bounding box center [448, 162] width 77 height 15
click at [410, 155] on select "Choose an option... Pending Applied Excluded (Questions) Excluded (Expired) Exc…" at bounding box center [448, 162] width 77 height 15
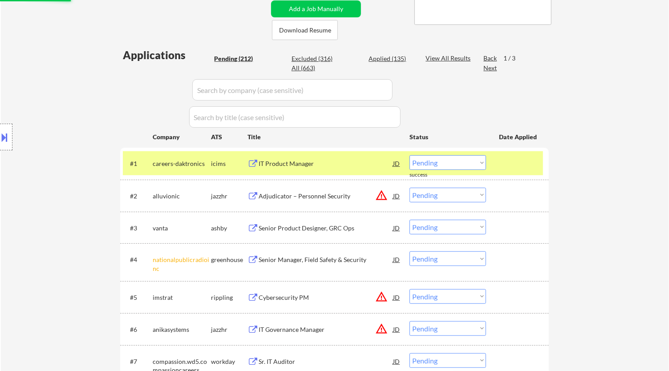
click at [466, 260] on div "#4 nationalpublicradioinc greenhouse Senior Manager, Field Safety & Security JD…" at bounding box center [334, 262] width 429 height 37
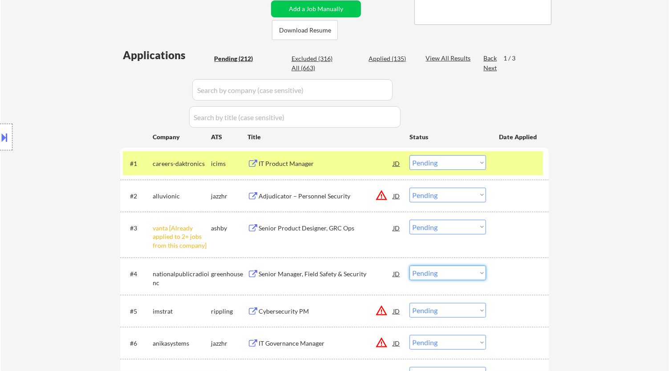
click at [449, 272] on select "Choose an option... Pending Applied Excluded (Questions) Excluded (Expired) Exc…" at bounding box center [448, 273] width 77 height 15
click at [455, 226] on select "Choose an option... Pending Applied Excluded (Questions) Excluded (Expired) Exc…" at bounding box center [448, 227] width 77 height 15
click at [410, 220] on select "Choose an option... Pending Applied Excluded (Questions) Excluded (Expired) Exc…" at bounding box center [448, 227] width 77 height 15
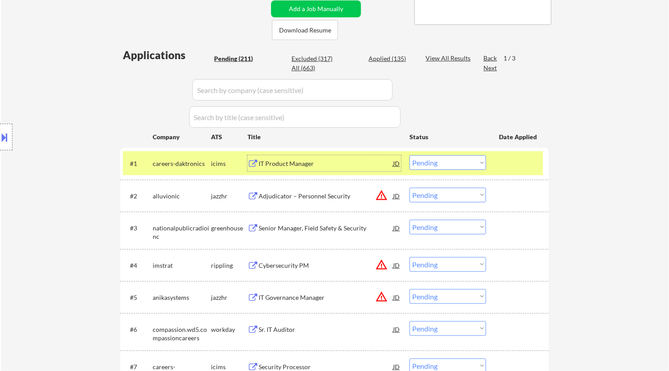
click at [348, 163] on div "IT Product Manager" at bounding box center [326, 163] width 134 height 9
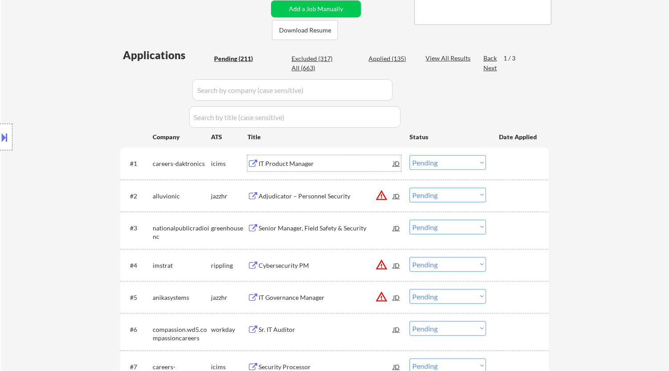
click at [459, 169] on select "Choose an option... Pending Applied Excluded (Questions) Excluded (Expired) Exc…" at bounding box center [448, 162] width 77 height 15
click at [410, 155] on select "Choose an option... Pending Applied Excluded (Questions) Excluded (Expired) Exc…" at bounding box center [448, 162] width 77 height 15
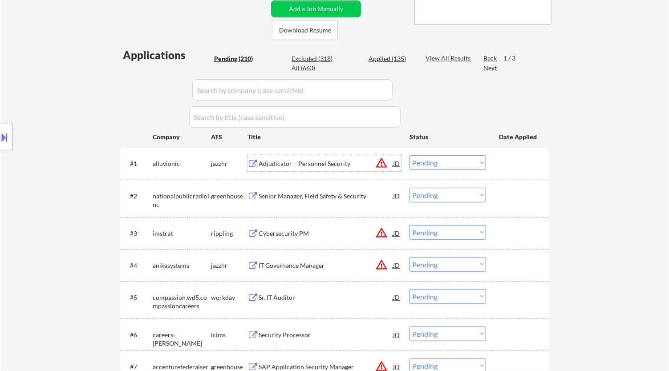
click at [351, 160] on div "Adjudicator – Personnel Security" at bounding box center [326, 163] width 134 height 9
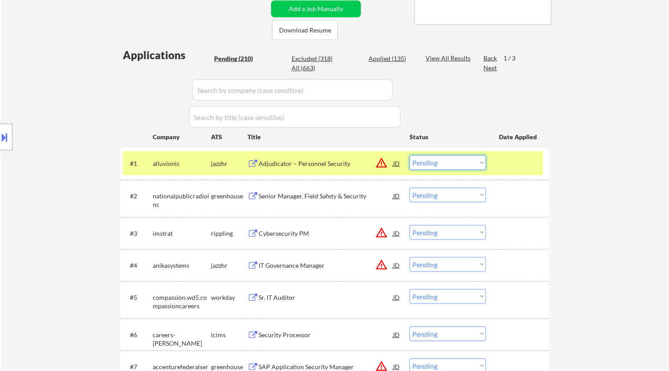
drag, startPoint x: 447, startPoint y: 160, endPoint x: 450, endPoint y: 166, distance: 7.0
click at [447, 160] on select "Choose an option... Pending Applied Excluded (Questions) Excluded (Expired) Exc…" at bounding box center [448, 162] width 77 height 15
click at [410, 155] on select "Choose an option... Pending Applied Excluded (Questions) Excluded (Expired) Exc…" at bounding box center [448, 162] width 77 height 15
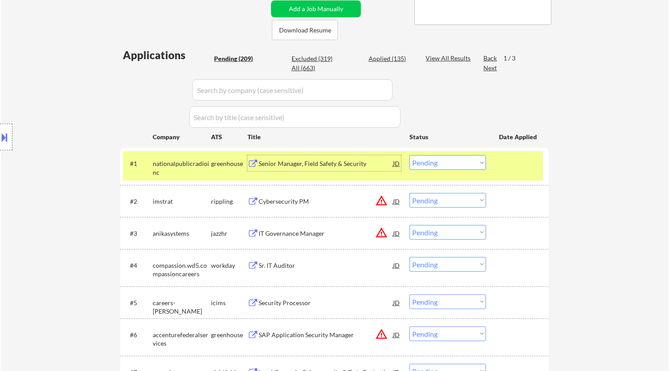
click at [310, 162] on div "Senior Manager, Field Safety & Security" at bounding box center [326, 163] width 134 height 9
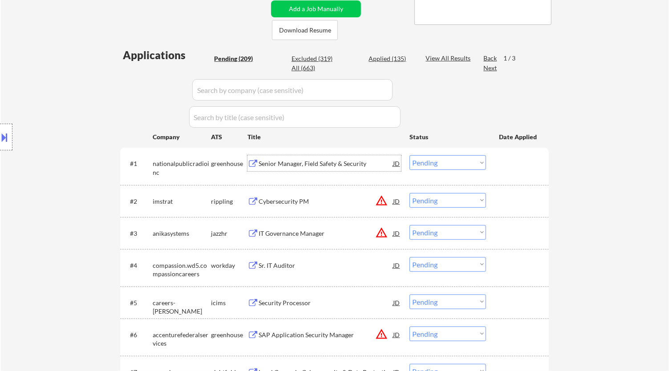
click at [471, 163] on select "Choose an option... Pending Applied Excluded (Questions) Excluded (Expired) Exc…" at bounding box center [448, 162] width 77 height 15
click at [410, 155] on select "Choose an option... Pending Applied Excluded (Questions) Excluded (Expired) Exc…" at bounding box center [448, 162] width 77 height 15
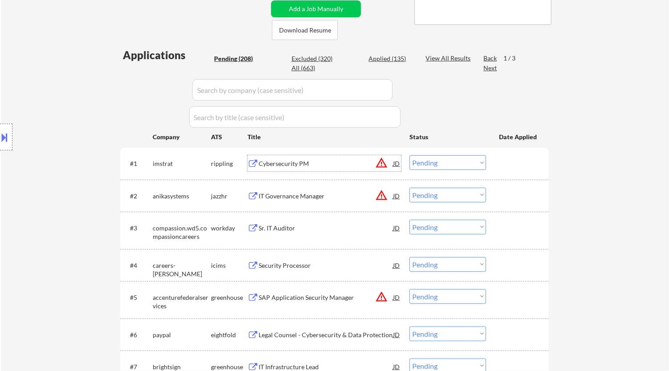
click at [347, 165] on div "Cybersecurity PM" at bounding box center [326, 163] width 134 height 9
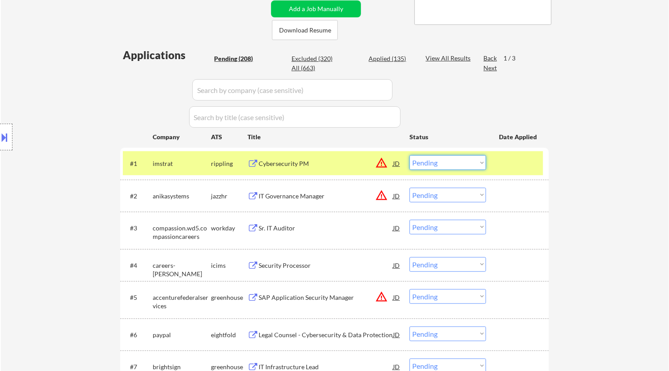
drag, startPoint x: 463, startPoint y: 163, endPoint x: 463, endPoint y: 169, distance: 6.2
click at [464, 163] on select "Choose an option... Pending Applied Excluded (Questions) Excluded (Expired) Exc…" at bounding box center [448, 162] width 77 height 15
click at [410, 155] on select "Choose an option... Pending Applied Excluded (Questions) Excluded (Expired) Exc…" at bounding box center [448, 162] width 77 height 15
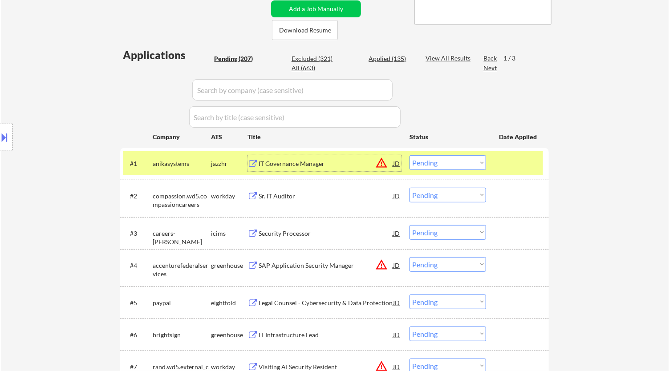
click at [365, 166] on div "IT Governance Manager" at bounding box center [326, 163] width 134 height 9
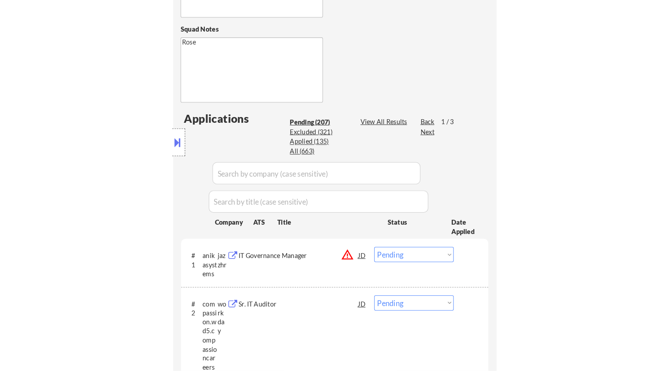
scroll to position [346, 0]
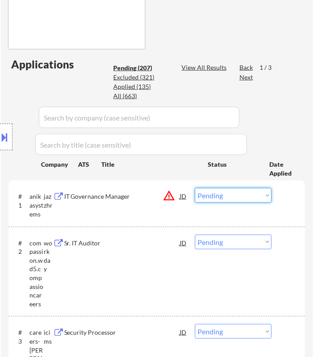
click at [224, 196] on select "Choose an option... Pending Applied Excluded (Questions) Excluded (Expired) Exc…" at bounding box center [233, 195] width 77 height 15
click at [195, 188] on select "Choose an option... Pending Applied Excluded (Questions) Excluded (Expired) Exc…" at bounding box center [233, 195] width 77 height 15
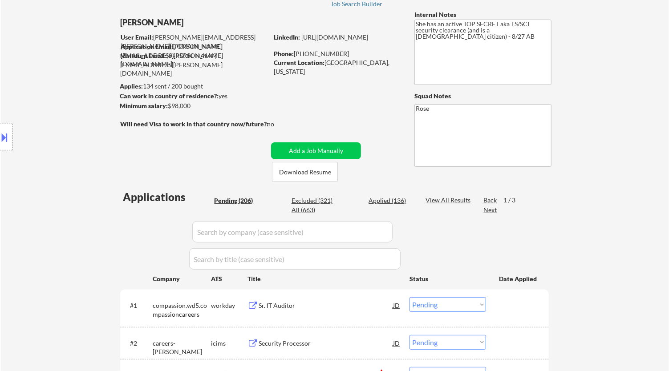
scroll to position [49, 0]
